Goal: Check status: Check status

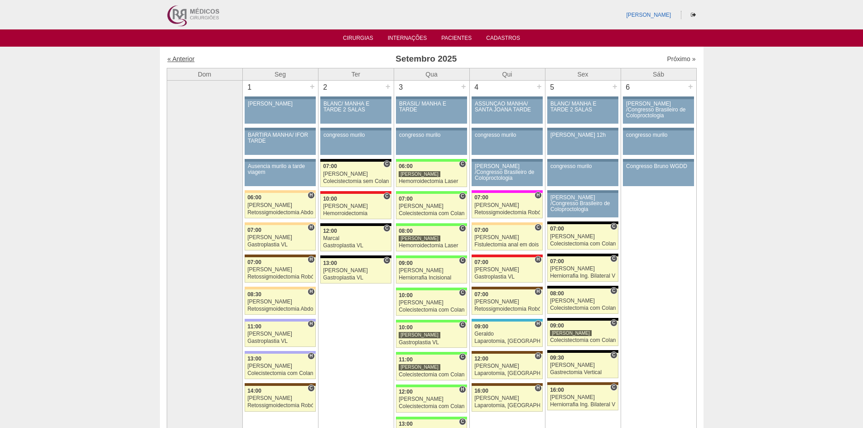
click at [182, 59] on link "« Anterior" at bounding box center [181, 58] width 27 height 7
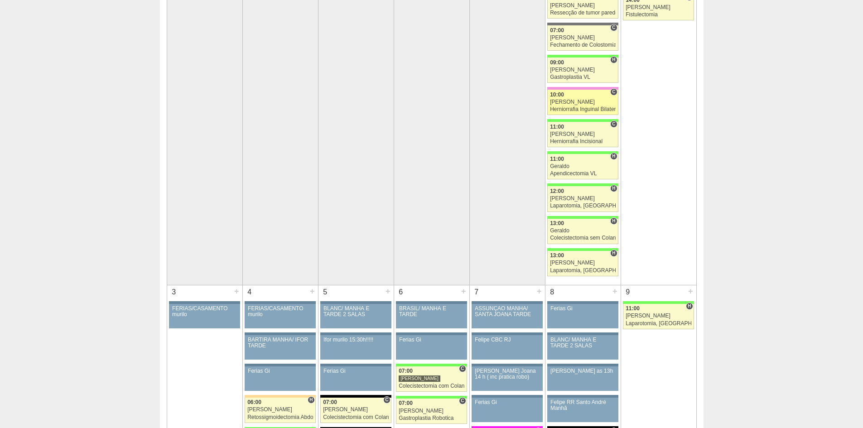
drag, startPoint x: 461, startPoint y: 155, endPoint x: 557, endPoint y: 158, distance: 95.6
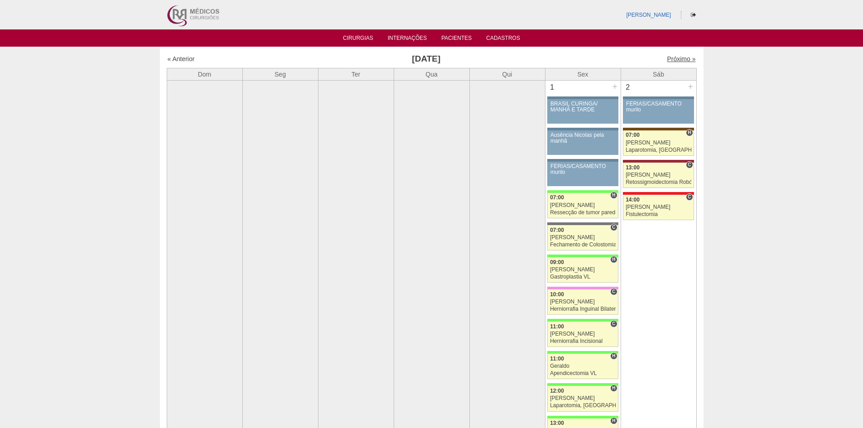
click at [667, 60] on link "Próximo »" at bounding box center [680, 58] width 29 height 7
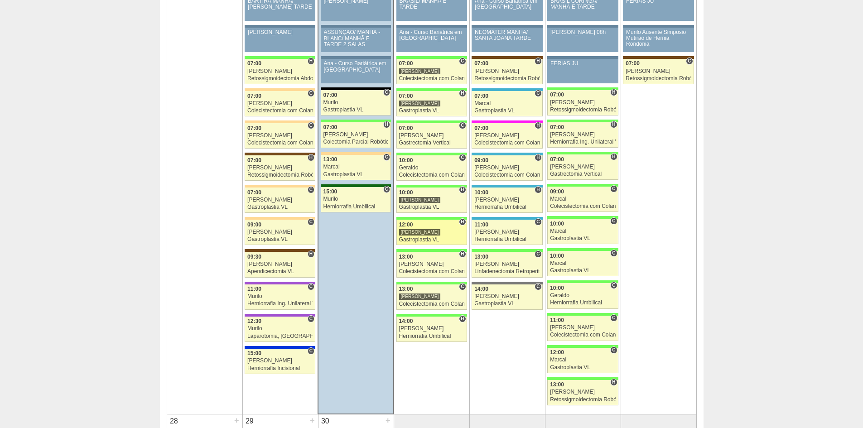
scroll to position [1268, 0]
